Goal: Navigation & Orientation: Find specific page/section

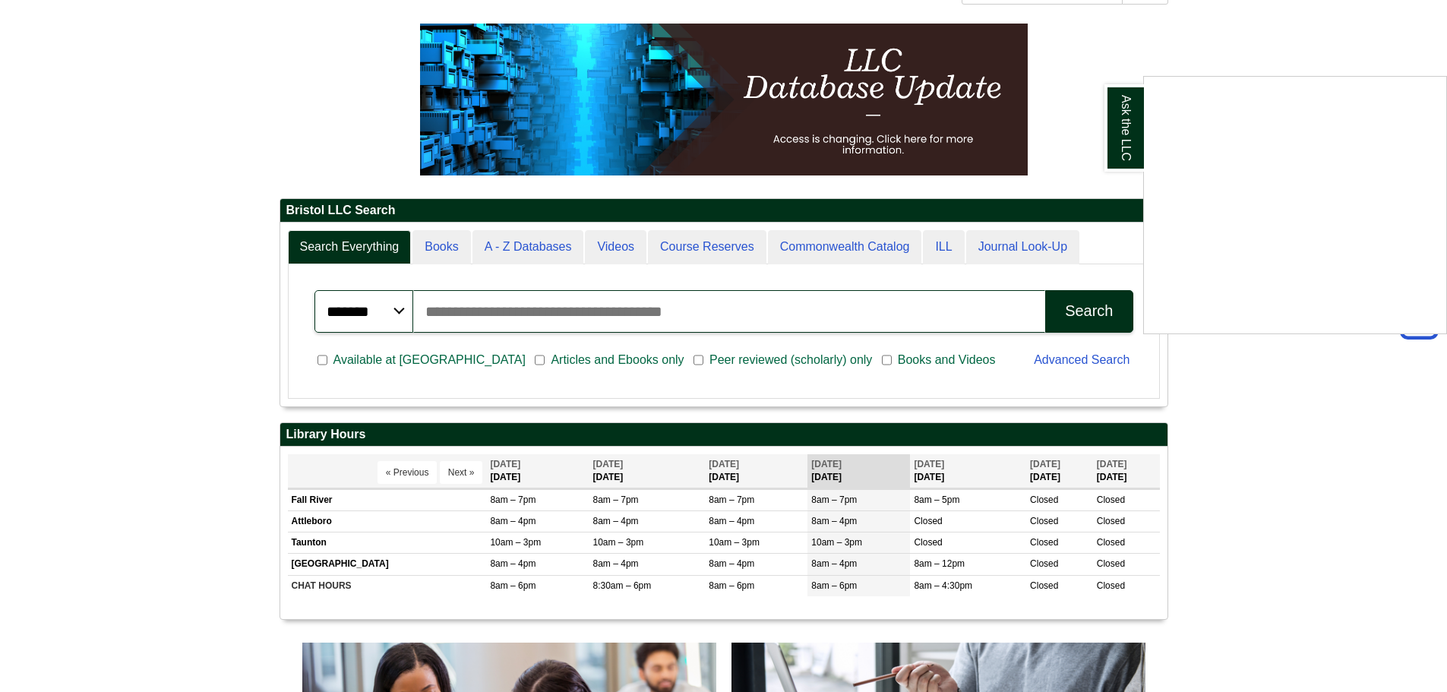
scroll to position [183, 887]
click at [448, 242] on div "Ask the LLC" at bounding box center [723, 346] width 1447 height 692
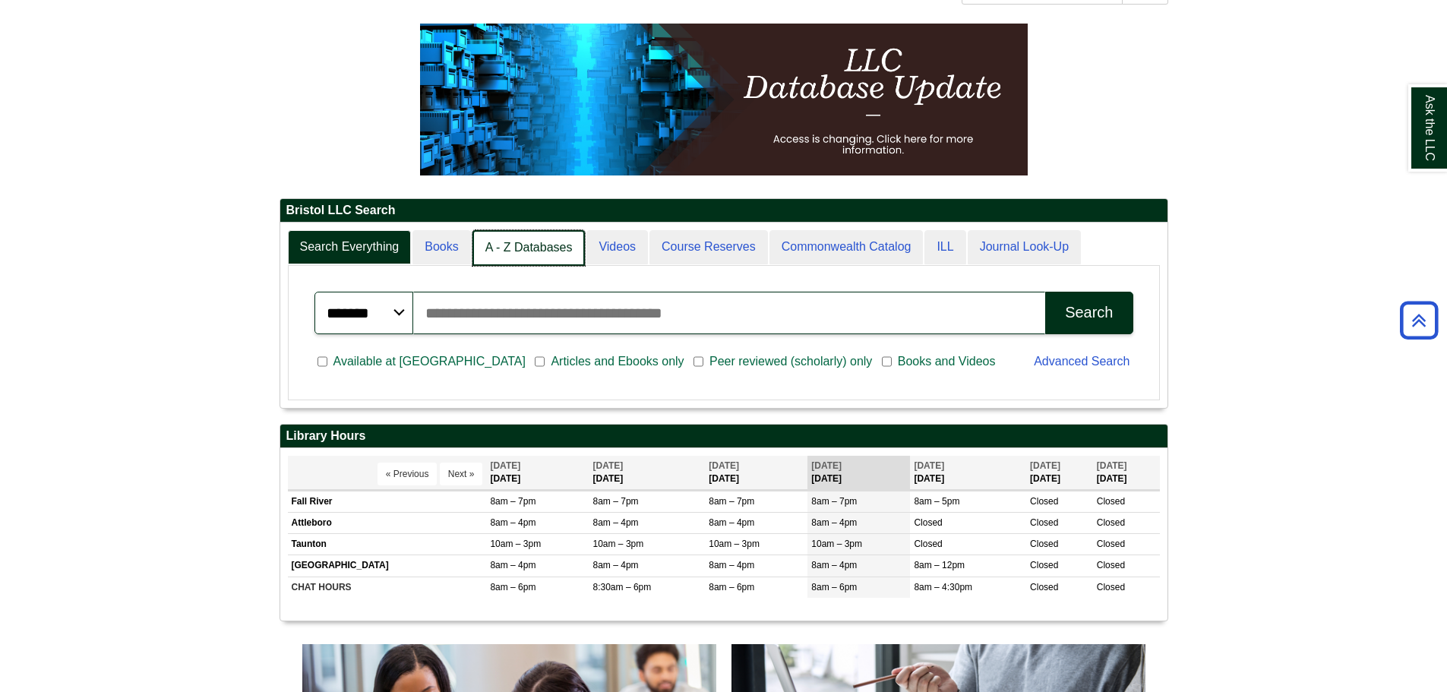
click at [532, 250] on link "A - Z Databases" at bounding box center [529, 248] width 113 height 36
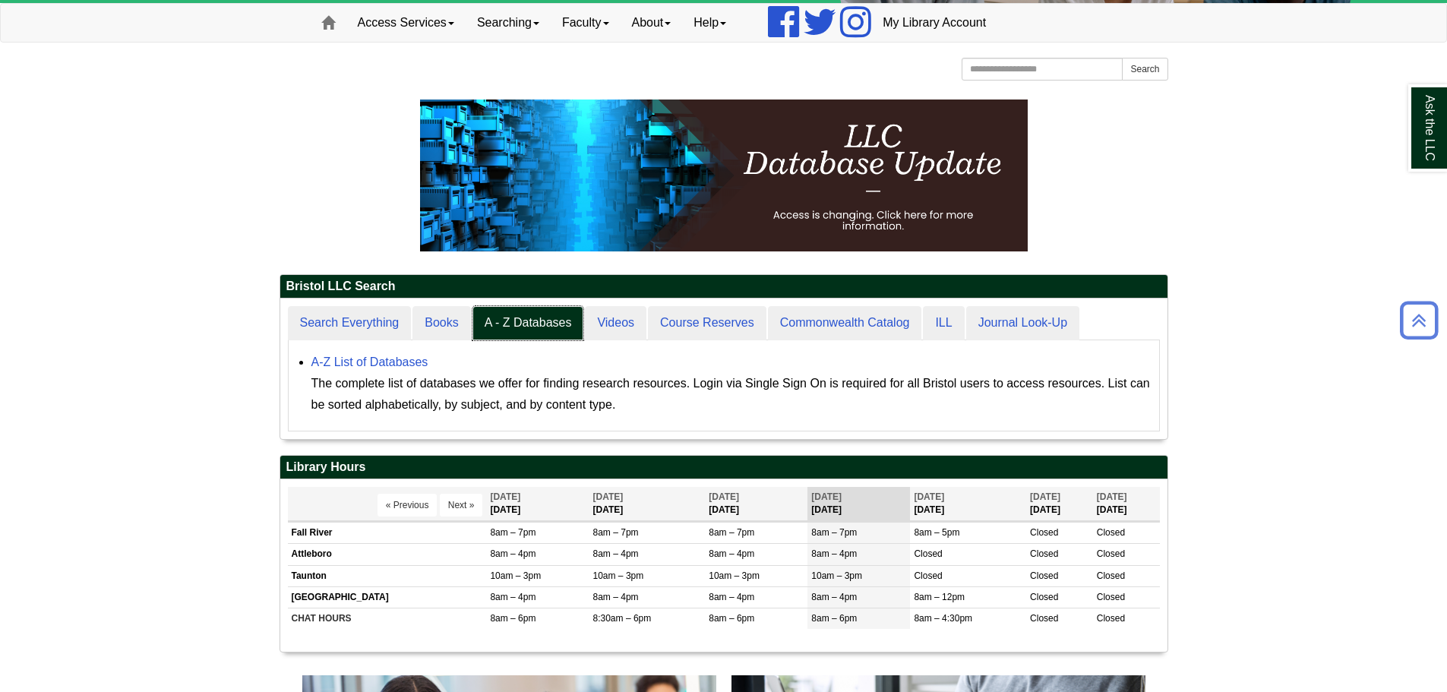
scroll to position [141, 887]
click at [399, 364] on link "A-Z List of Databases" at bounding box center [369, 362] width 117 height 13
